Goal: Task Accomplishment & Management: Manage account settings

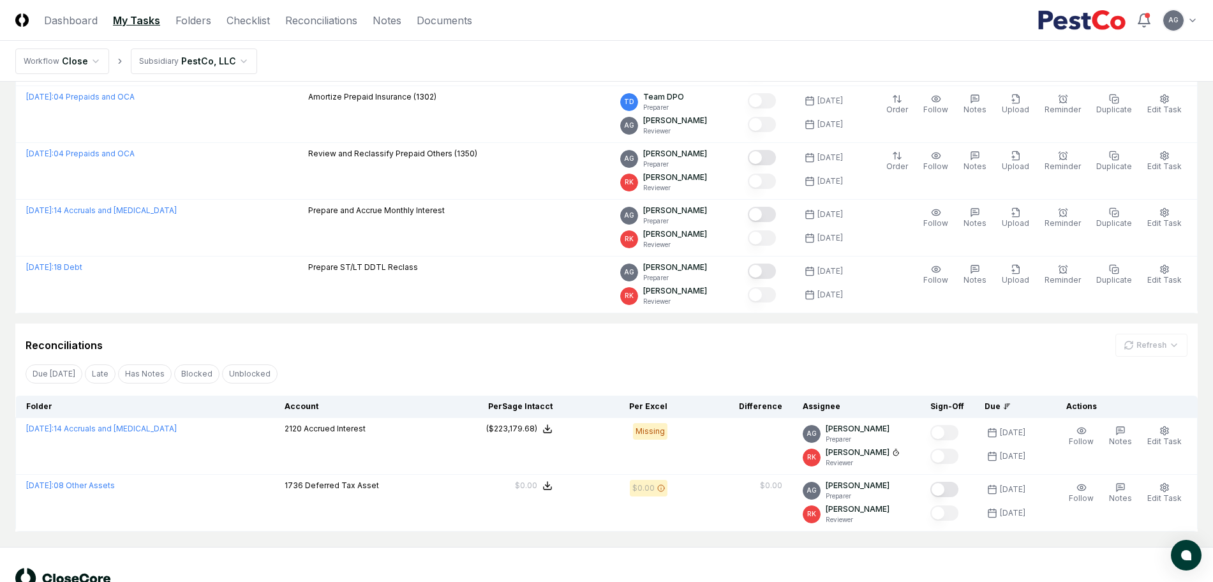
scroll to position [239, 0]
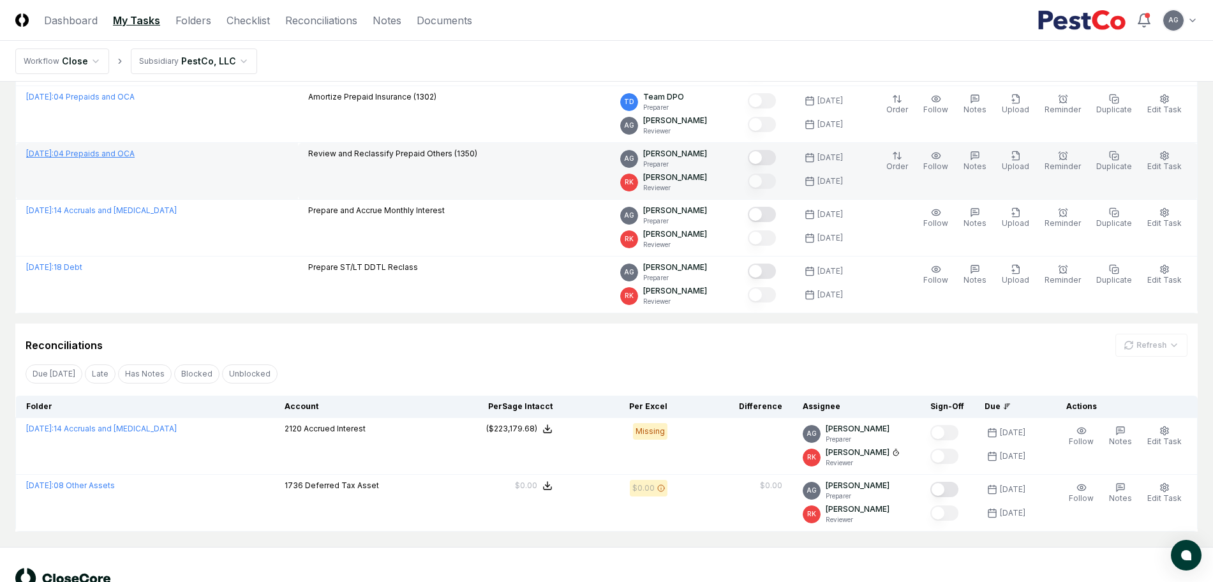
click at [117, 149] on link "[DATE] : 04 Prepaids and OCA" at bounding box center [80, 154] width 109 height 10
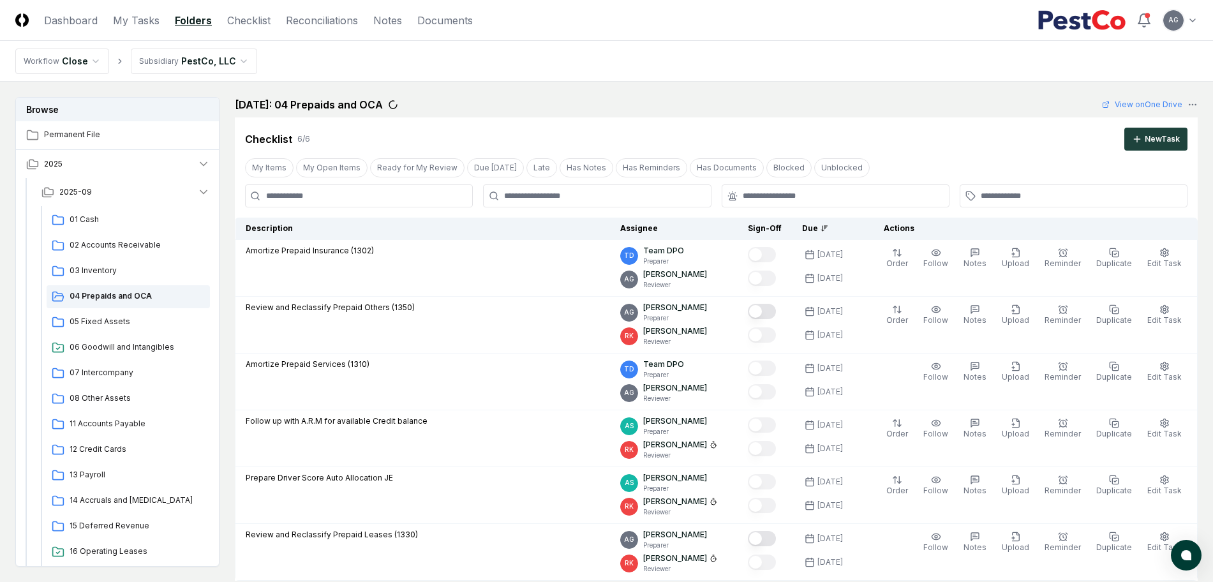
click at [761, 115] on div "Cancel Reassign [DATE]: 04 Prepaids and OCA View on One Drive Checklist 6 / 6 N…" at bounding box center [716, 339] width 963 height 484
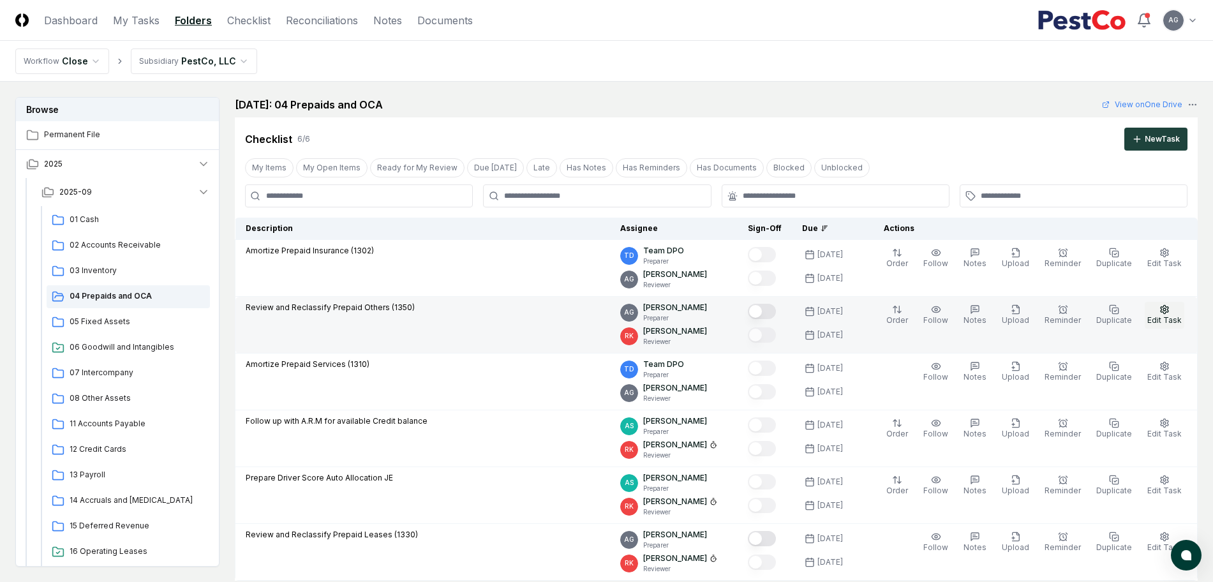
click at [1183, 314] on button "Edit Task" at bounding box center [1165, 315] width 40 height 27
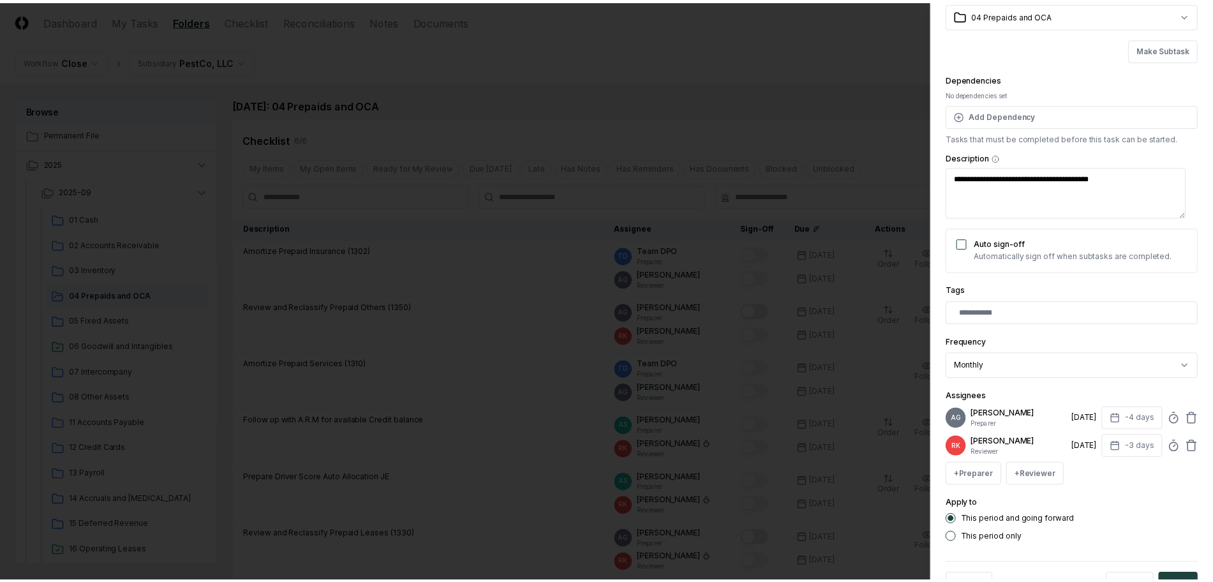
scroll to position [121, 0]
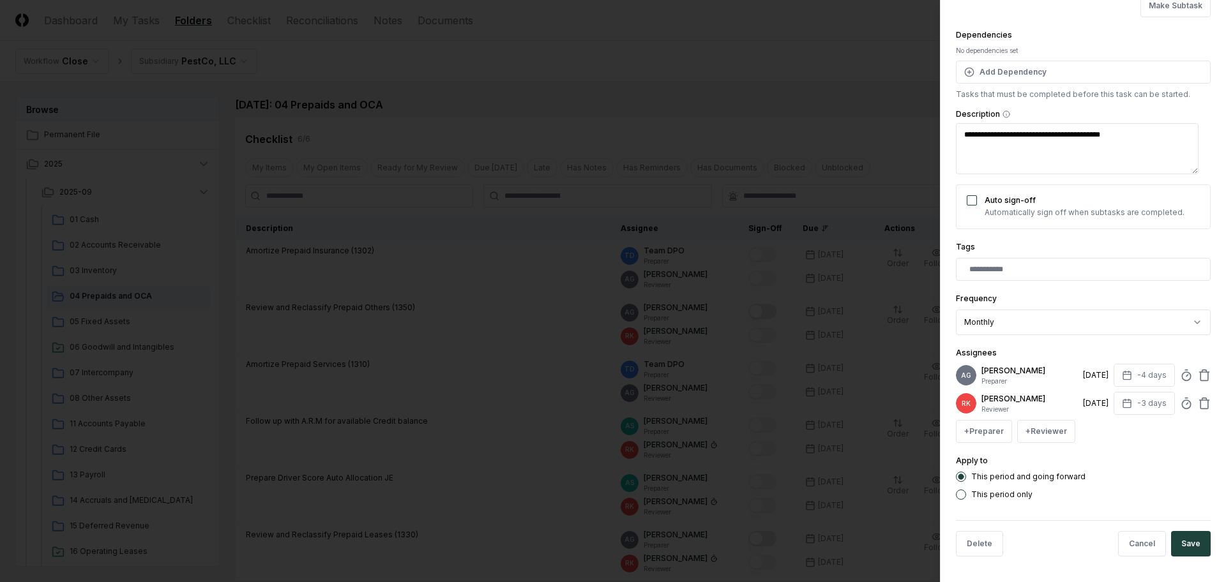
click at [1173, 377] on div "AG [PERSON_NAME] Preparer [DATE] -4 days" at bounding box center [1083, 375] width 255 height 23
click at [1180, 374] on icon at bounding box center [1186, 375] width 13 height 13
type textarea "*"
type input "*****"
click at [1171, 541] on button "Save" at bounding box center [1191, 544] width 40 height 26
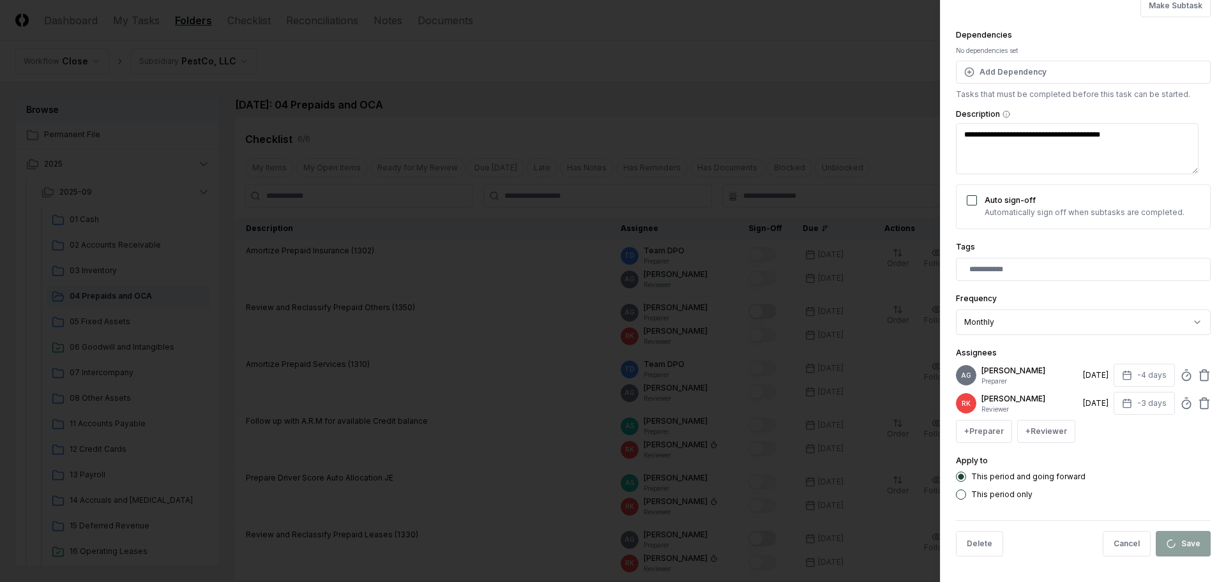
type textarea "*"
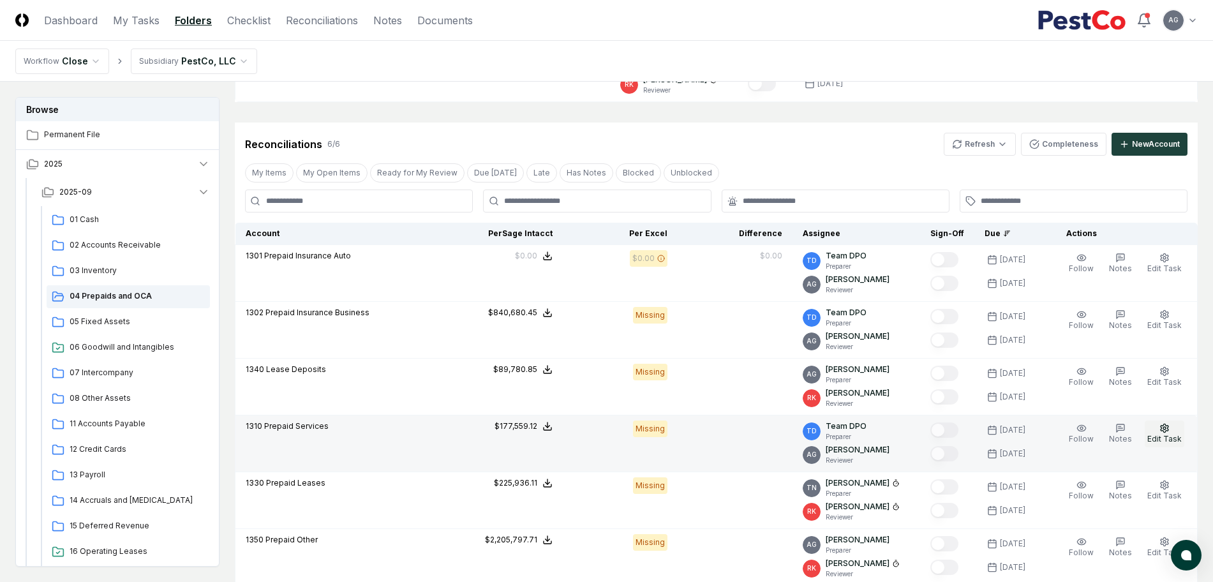
scroll to position [702, 0]
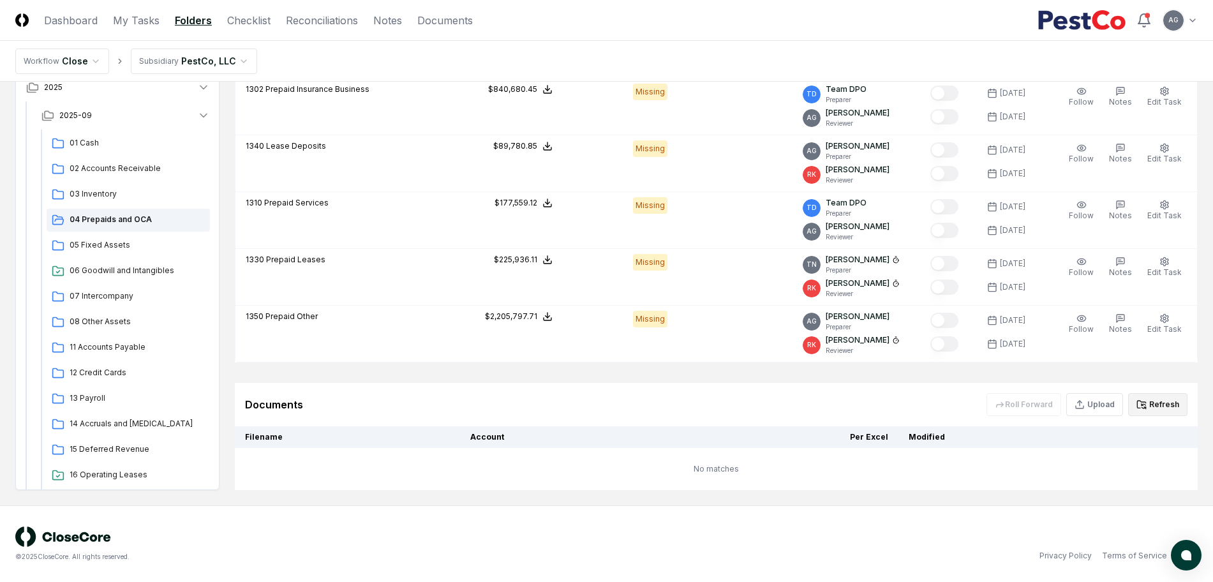
click at [1162, 402] on button "Refresh" at bounding box center [1158, 404] width 59 height 23
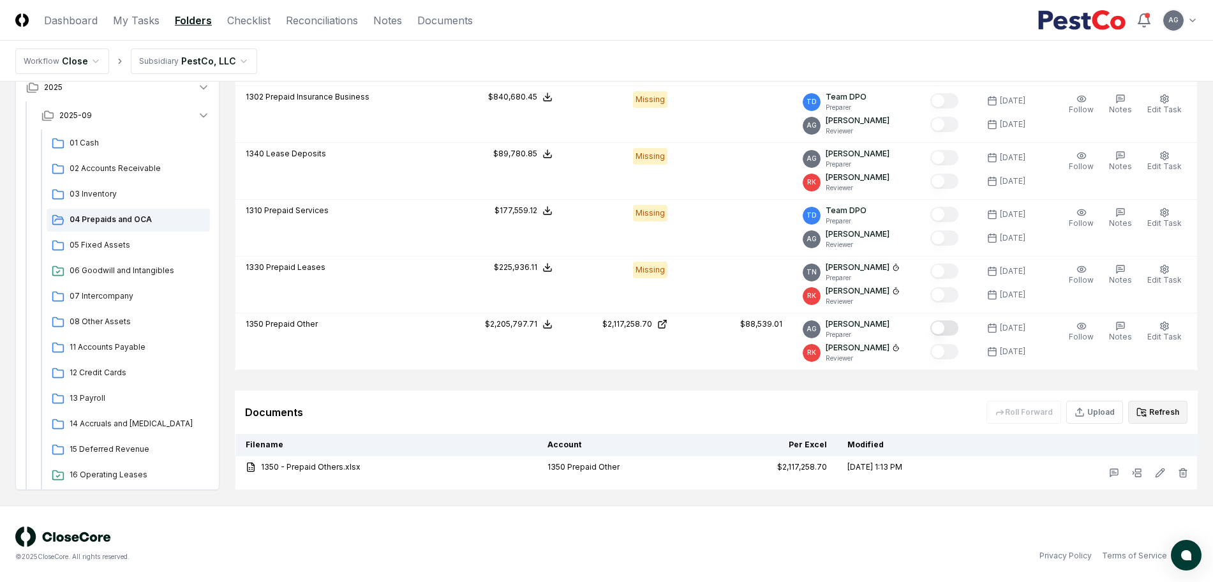
click at [1153, 419] on button "Refresh" at bounding box center [1158, 412] width 59 height 23
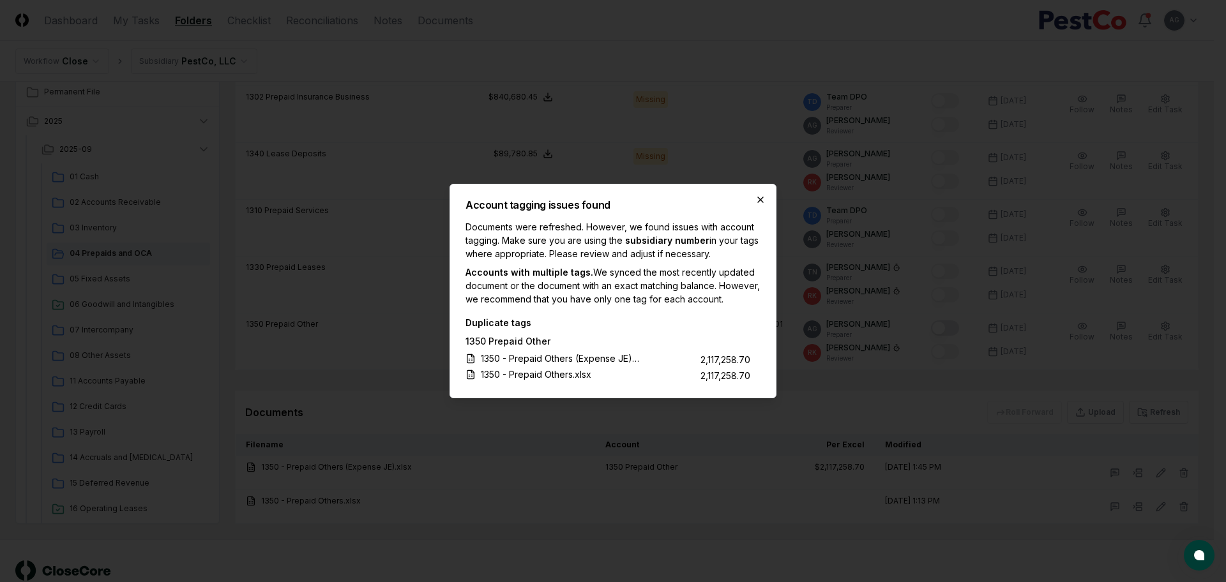
click at [763, 195] on icon "button" at bounding box center [760, 200] width 10 height 10
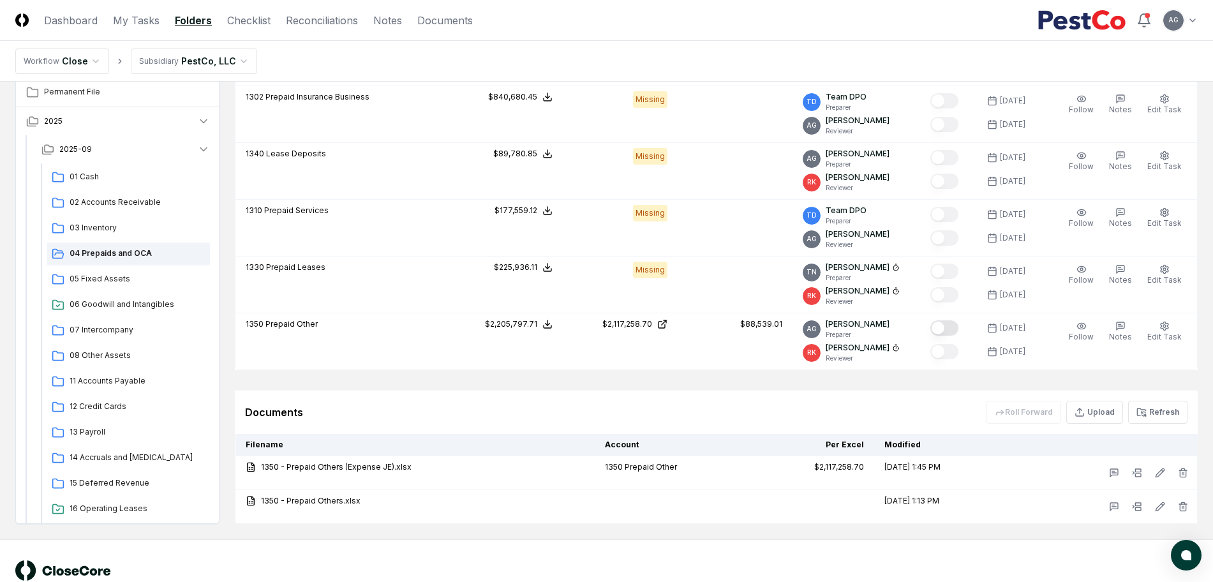
click at [588, 393] on div "Documents Roll Forward Upload Refresh" at bounding box center [716, 412] width 963 height 43
click at [1158, 410] on button "Refresh" at bounding box center [1158, 412] width 59 height 23
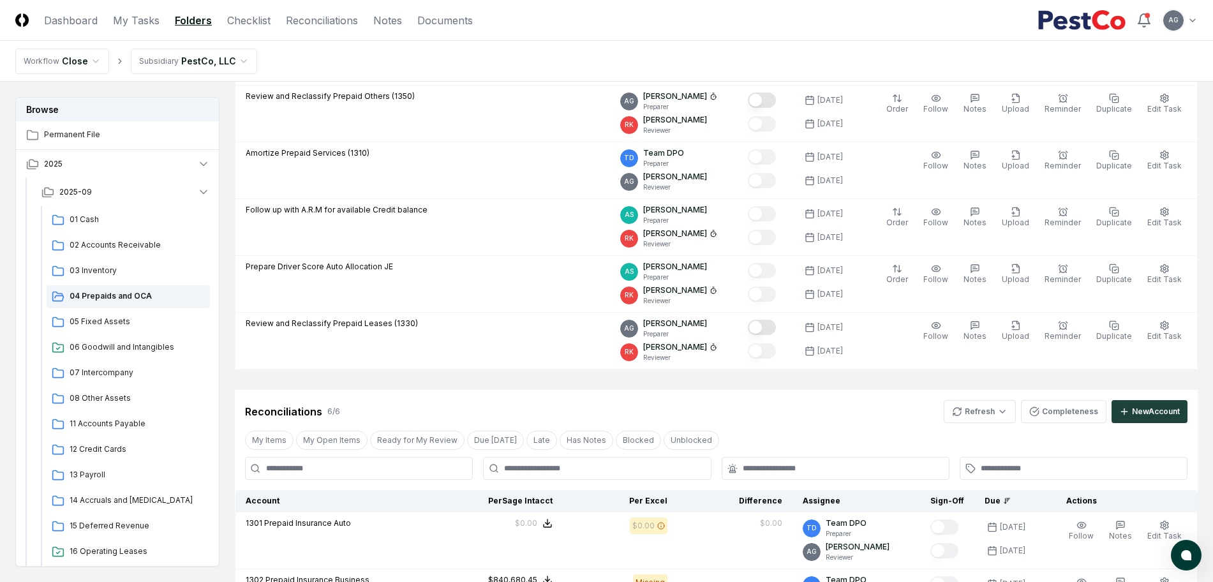
scroll to position [56, 0]
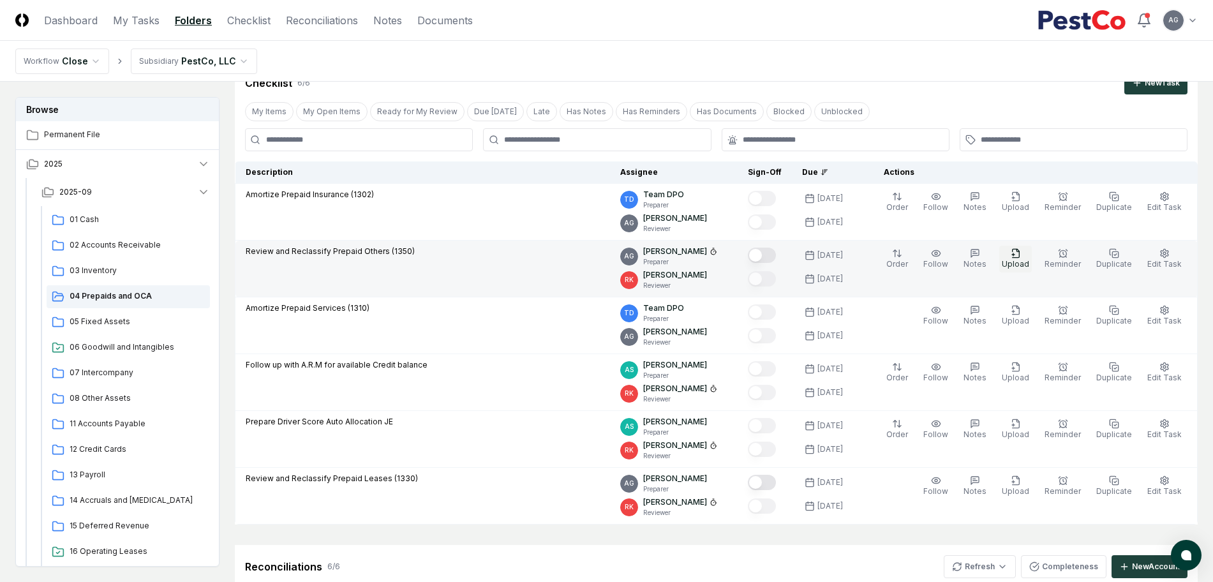
click at [1017, 258] on icon "button" at bounding box center [1016, 253] width 10 height 10
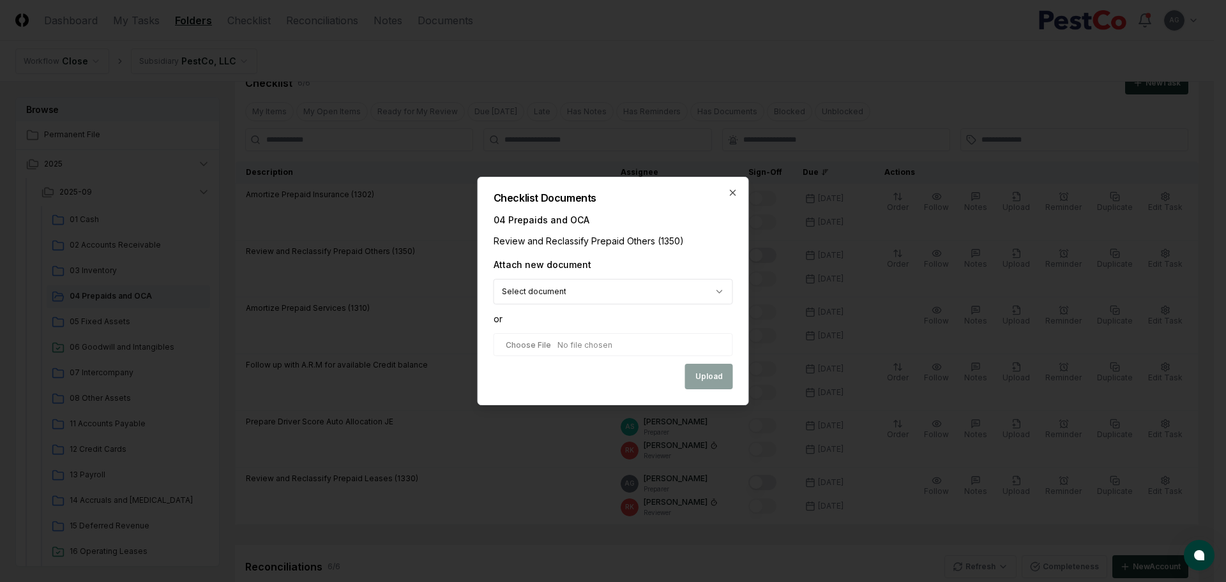
select select "**********"
click at [712, 374] on button "Upload" at bounding box center [709, 378] width 48 height 26
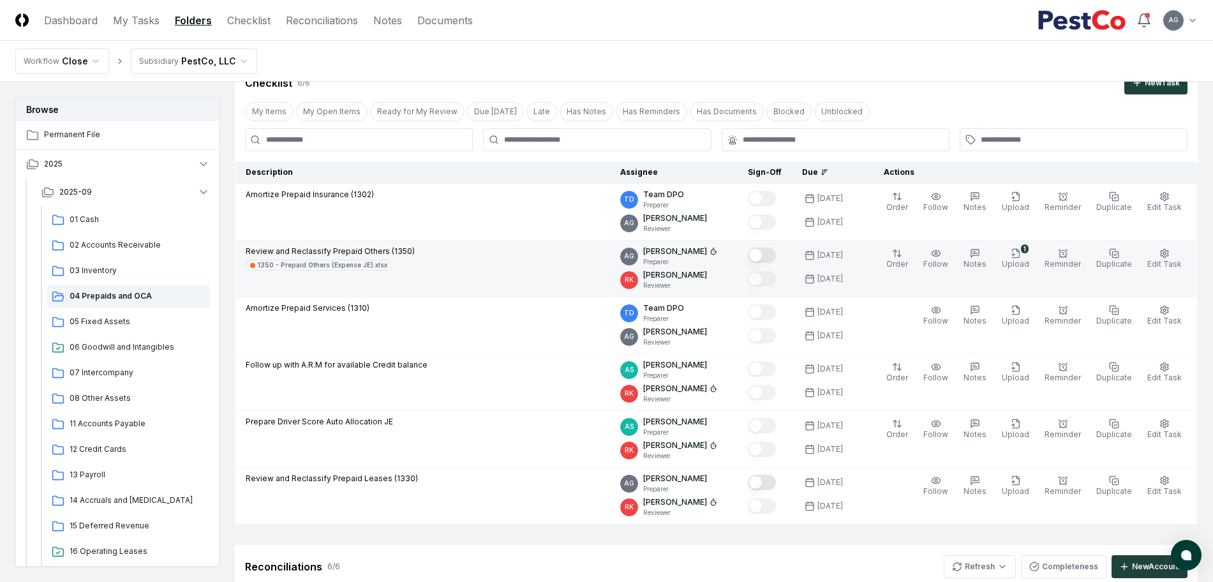
click at [782, 253] on div at bounding box center [765, 256] width 34 height 21
click at [776, 253] on button "Mark complete" at bounding box center [762, 255] width 28 height 15
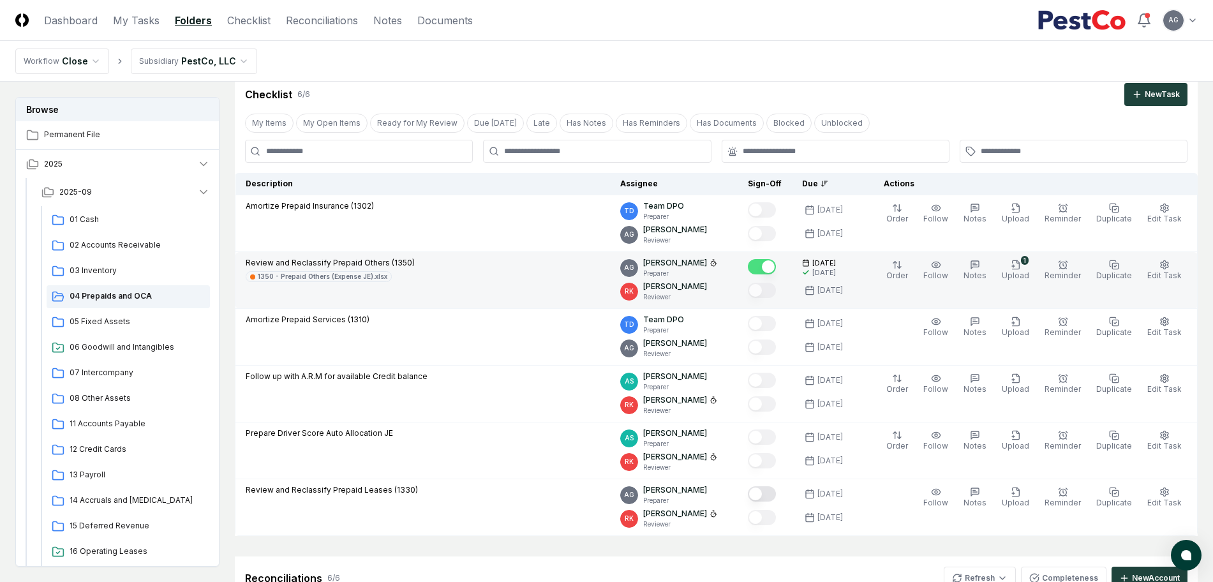
scroll to position [0, 0]
